Goal: Task Accomplishment & Management: Complete application form

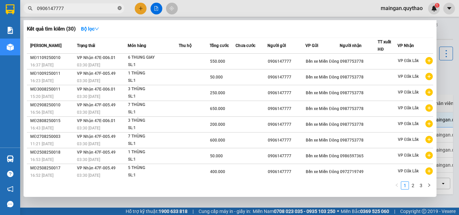
click at [119, 10] on icon "close-circle" at bounding box center [120, 8] width 4 height 4
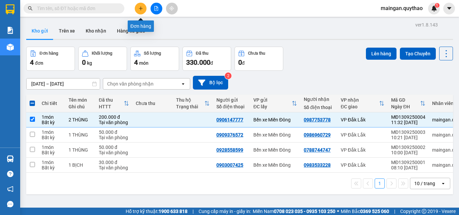
click at [139, 8] on icon "plus" at bounding box center [140, 8] width 5 height 5
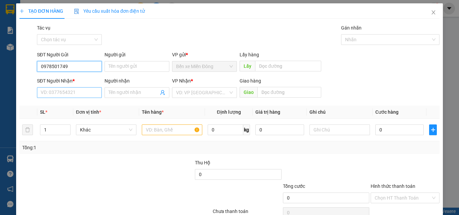
type input "0978501749"
click at [74, 95] on input "SĐT Người Nhận *" at bounding box center [69, 92] width 65 height 11
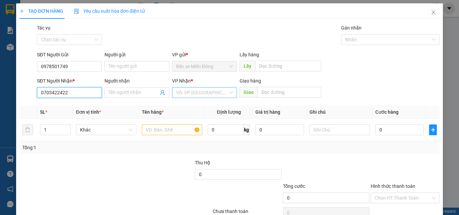
type input "0703422422"
drag, startPoint x: 216, startPoint y: 90, endPoint x: 213, endPoint y: 97, distance: 7.1
click at [215, 92] on input "search" at bounding box center [202, 93] width 52 height 10
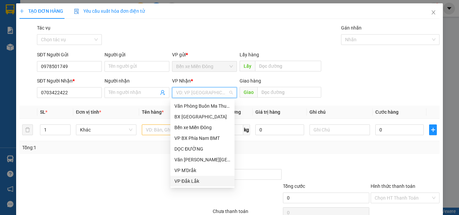
click at [182, 180] on div "VP Đắk Lắk" at bounding box center [202, 181] width 56 height 7
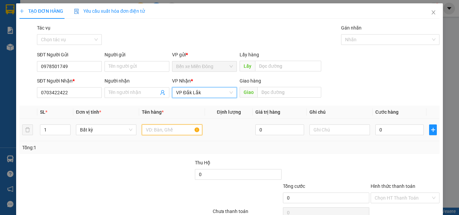
click at [158, 130] on input "text" at bounding box center [172, 130] width 60 height 11
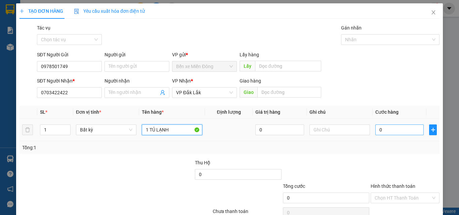
type input "1 TỦ LẠNH"
click at [393, 133] on input "0" at bounding box center [399, 130] width 48 height 11
type input "01"
type input "1"
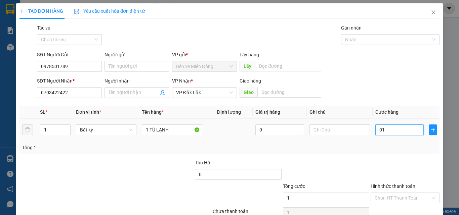
type input "010"
type input "10"
type input "0.100"
type input "100"
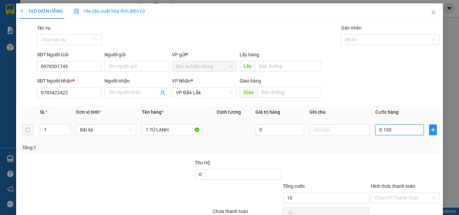
type input "100"
type input "100.000"
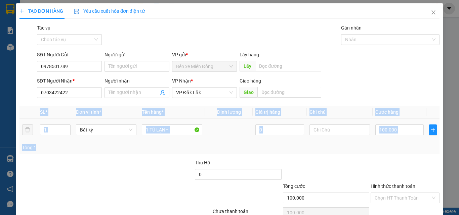
drag, startPoint x: 423, startPoint y: 135, endPoint x: 417, endPoint y: 151, distance: 17.1
click at [421, 145] on div "SL * Đơn vị tính * Tên hàng * Định [PERSON_NAME] trị hàng Ghi [PERSON_NAME] hàn…" at bounding box center [229, 130] width 420 height 48
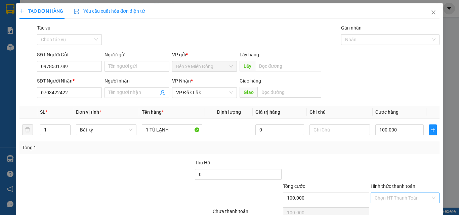
click at [410, 196] on input "Hình thức thanh toán" at bounding box center [403, 198] width 56 height 10
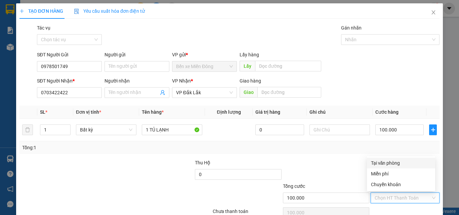
click at [385, 162] on div "Tại văn phòng" at bounding box center [401, 163] width 60 height 7
type input "0"
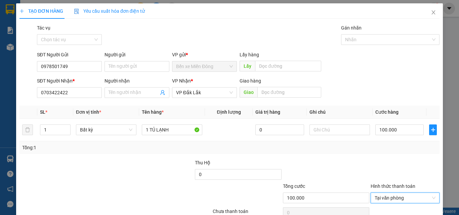
scroll to position [33, 0]
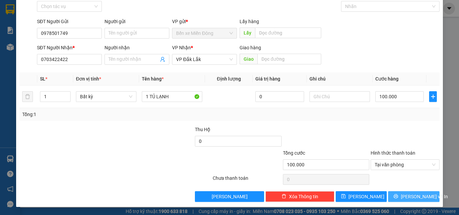
click at [403, 196] on button "[PERSON_NAME] và In" at bounding box center [413, 197] width 51 height 11
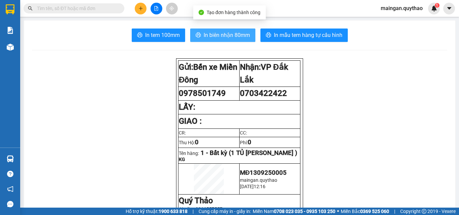
click at [206, 34] on span "In biên nhận 80mm" at bounding box center [227, 35] width 46 height 8
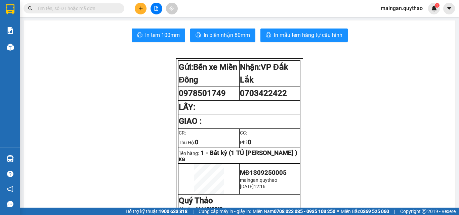
drag, startPoint x: 384, startPoint y: 195, endPoint x: 379, endPoint y: 194, distance: 5.1
drag, startPoint x: 363, startPoint y: 152, endPoint x: 337, endPoint y: 160, distance: 27.2
click at [149, 34] on span "In tem 100mm" at bounding box center [162, 35] width 35 height 8
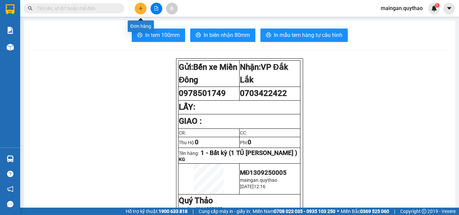
click at [138, 9] on button at bounding box center [141, 9] width 12 height 12
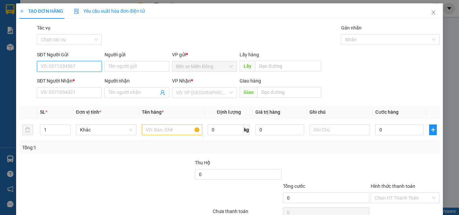
click at [73, 63] on input "SĐT Người Gửi" at bounding box center [69, 66] width 65 height 11
type input "0975617917"
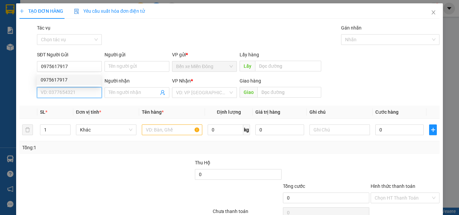
click at [70, 90] on input "SĐT Người Nhận *" at bounding box center [69, 92] width 65 height 11
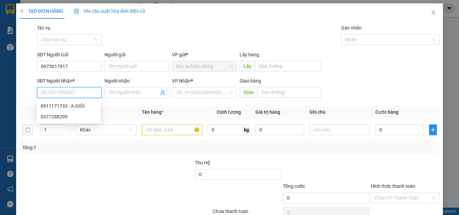
drag, startPoint x: 70, startPoint y: 90, endPoint x: 57, endPoint y: 93, distance: 12.4
click at [57, 93] on input "SĐT Người Nhận *" at bounding box center [69, 92] width 65 height 11
click at [70, 102] on div "0911171733 - A.GIỎI" at bounding box center [69, 106] width 64 height 11
type input "0911171733"
type input "A.GIỎI"
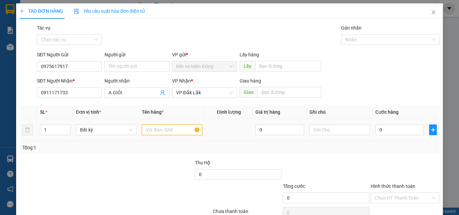
click at [180, 127] on input "text" at bounding box center [172, 130] width 60 height 11
type input "1 THÙNG"
click at [376, 132] on input "0" at bounding box center [399, 130] width 48 height 11
type input "5"
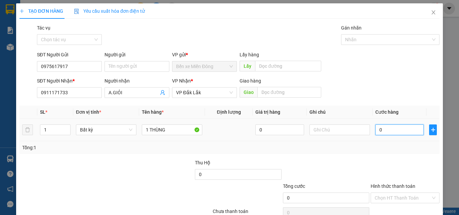
type input "5"
type input "50"
drag, startPoint x: 375, startPoint y: 132, endPoint x: 364, endPoint y: 149, distance: 19.5
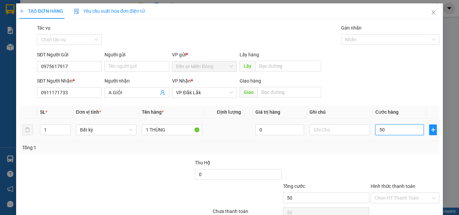
click at [373, 137] on td "50" at bounding box center [400, 130] width 54 height 23
type input "50.000"
click at [361, 171] on div at bounding box center [326, 171] width 88 height 24
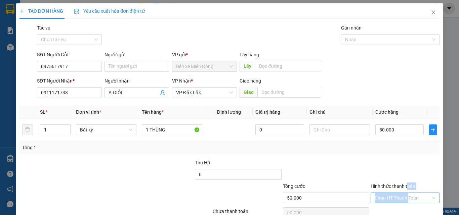
click at [404, 193] on div "Chọn HT Thanh Toán" at bounding box center [405, 198] width 69 height 11
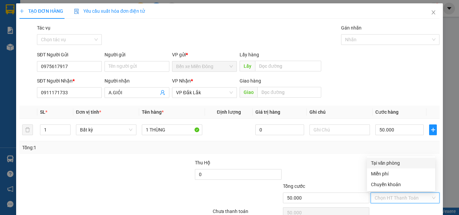
drag, startPoint x: 403, startPoint y: 197, endPoint x: 428, endPoint y: 195, distance: 25.3
click at [428, 195] on div "Chọn HT Thanh Toán" at bounding box center [405, 198] width 69 height 11
click at [391, 160] on div "Tại văn phòng" at bounding box center [401, 163] width 60 height 7
type input "0"
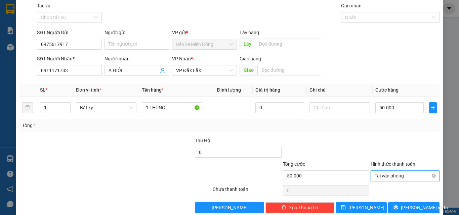
scroll to position [33, 0]
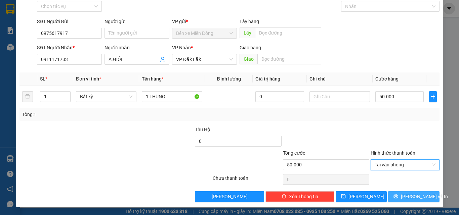
click at [391, 193] on button "[PERSON_NAME] và In" at bounding box center [413, 197] width 51 height 11
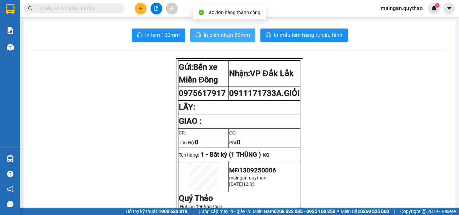
click at [207, 36] on span "In biên nhận 80mm" at bounding box center [227, 35] width 46 height 8
